Goal: Task Accomplishment & Management: Manage account settings

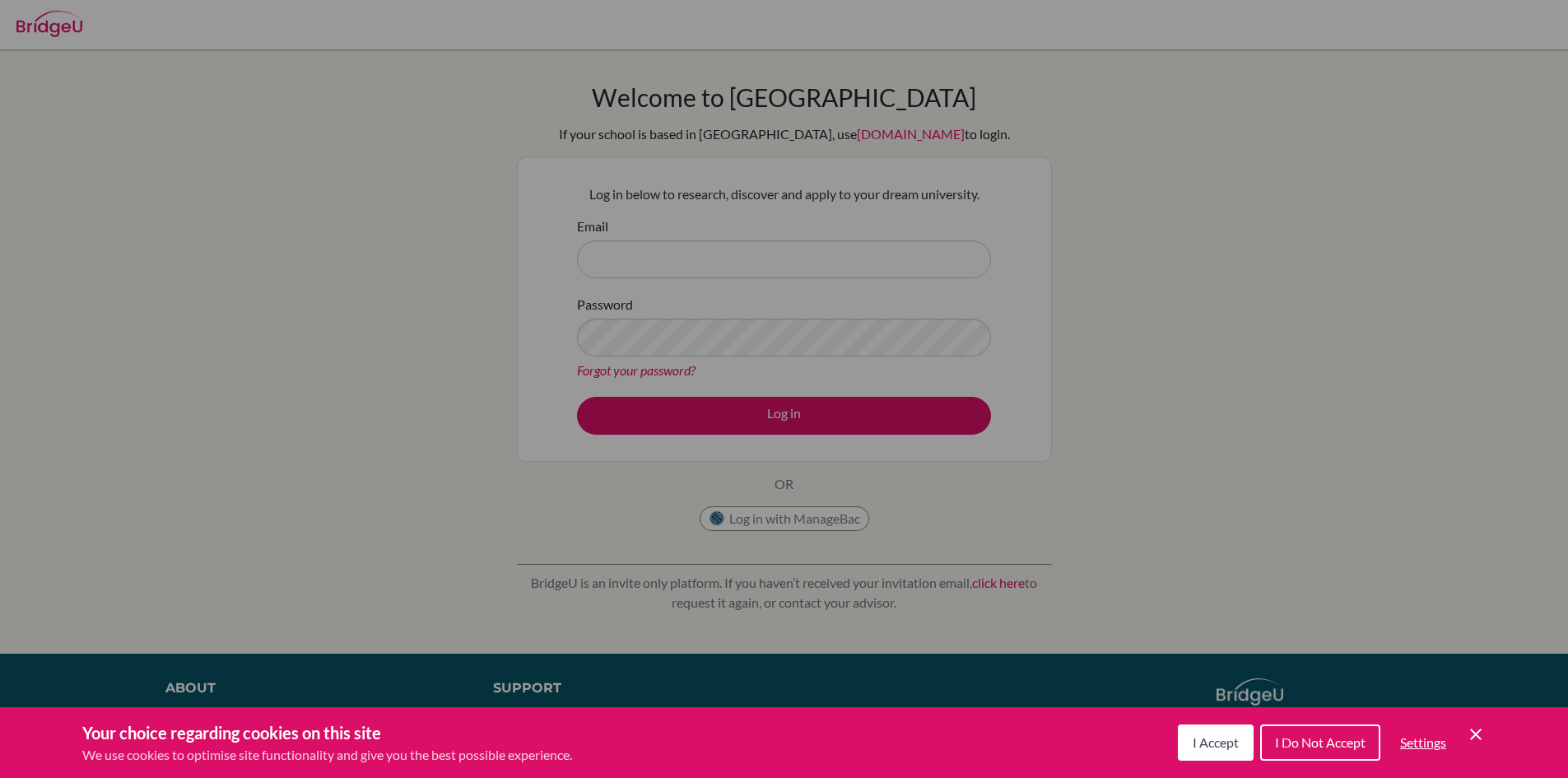
click at [640, 196] on div "Cookie Preferences" at bounding box center [784, 389] width 1568 height 778
click at [1458, 731] on button "Settings" at bounding box center [1423, 742] width 72 height 33
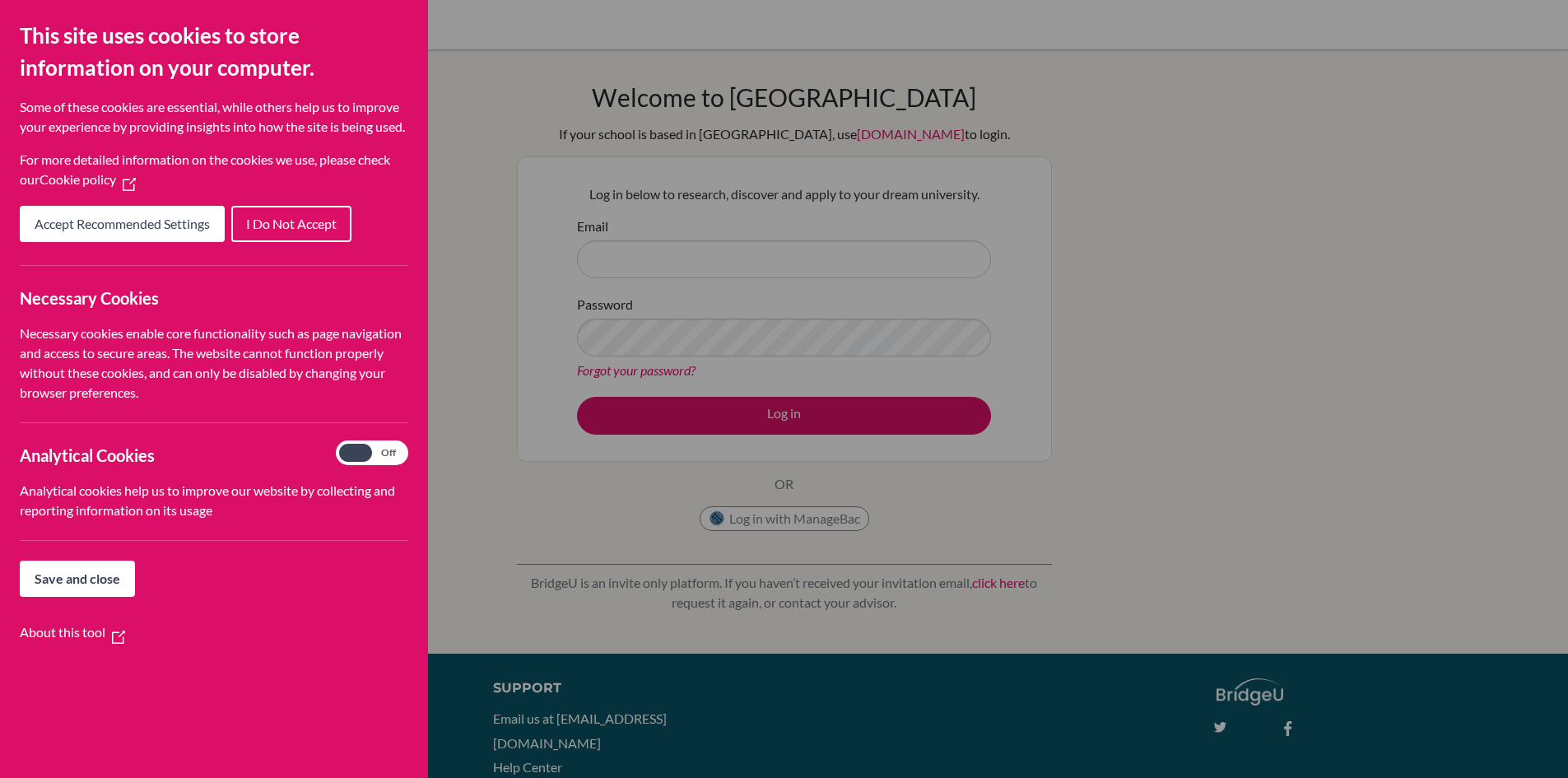
click at [855, 326] on div "Cookie Preferences" at bounding box center [784, 389] width 1568 height 778
click at [84, 586] on span "Save and close" at bounding box center [77, 577] width 86 height 16
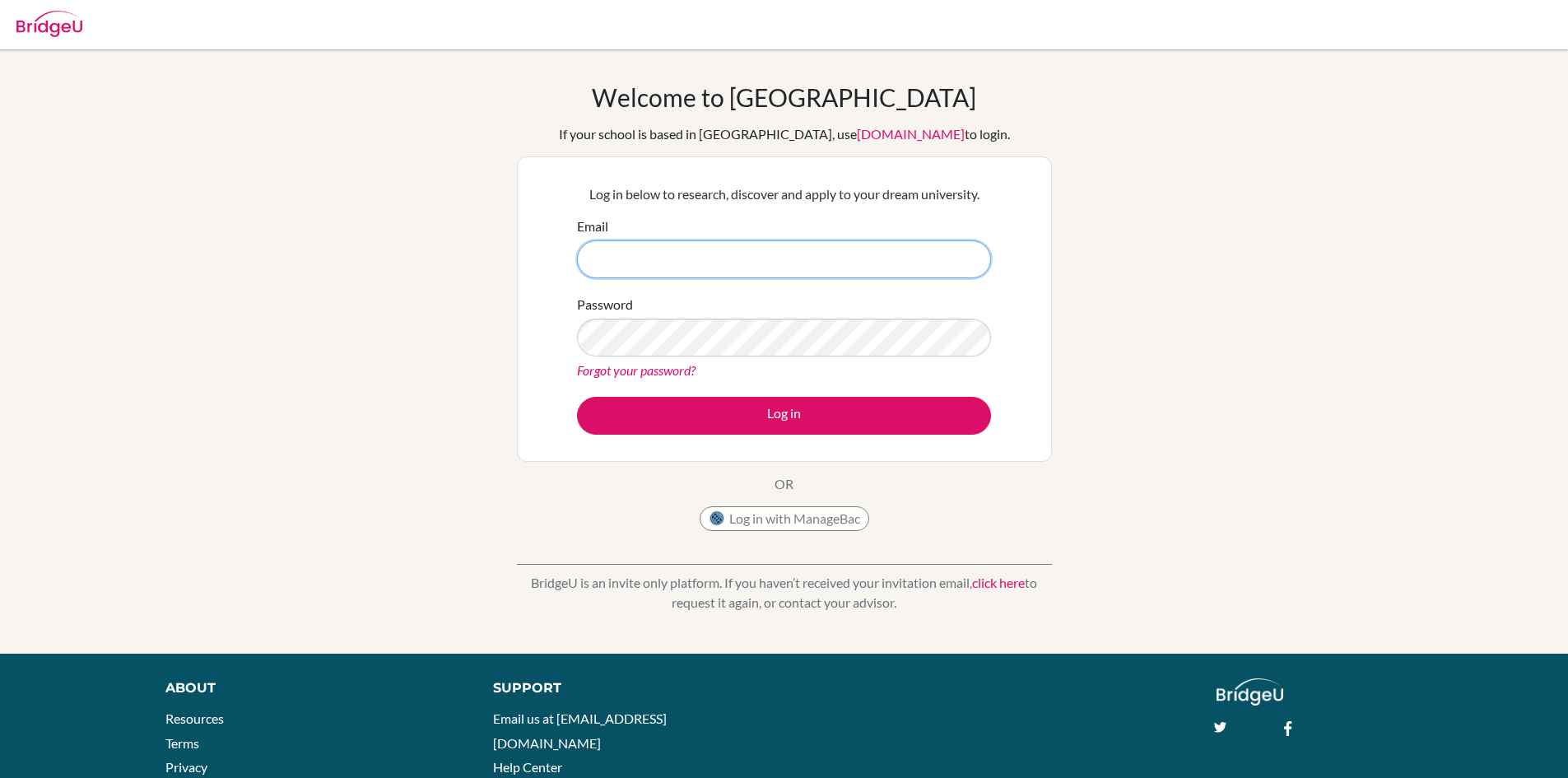
click at [654, 273] on input "Email" at bounding box center [783, 258] width 414 height 38
type input "[EMAIL_ADDRESS][DOMAIN_NAME]"
click at [577, 397] on button "Log in" at bounding box center [783, 415] width 414 height 38
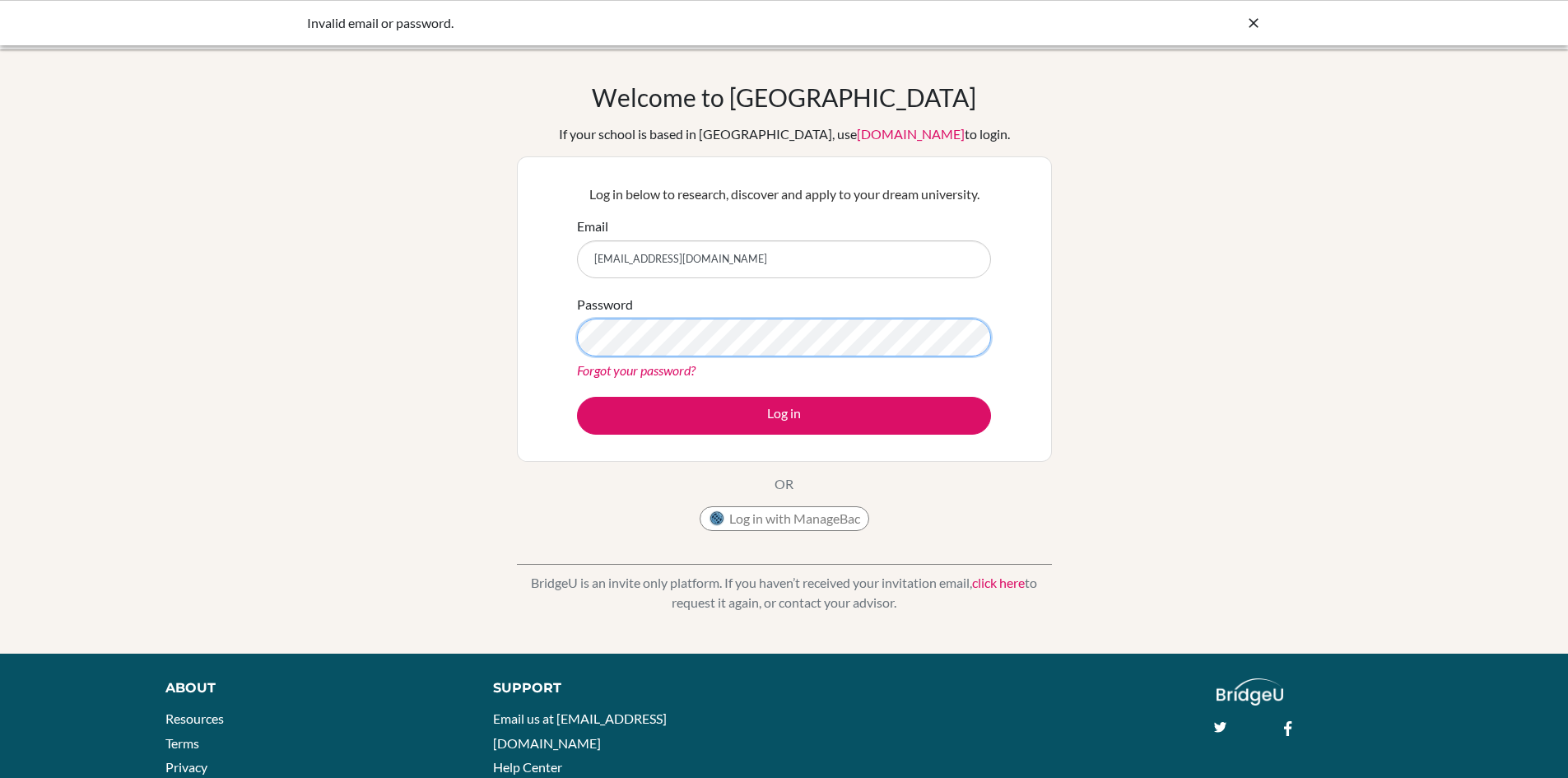
click at [577, 397] on button "Log in" at bounding box center [783, 415] width 414 height 38
